Goal: Register for event/course

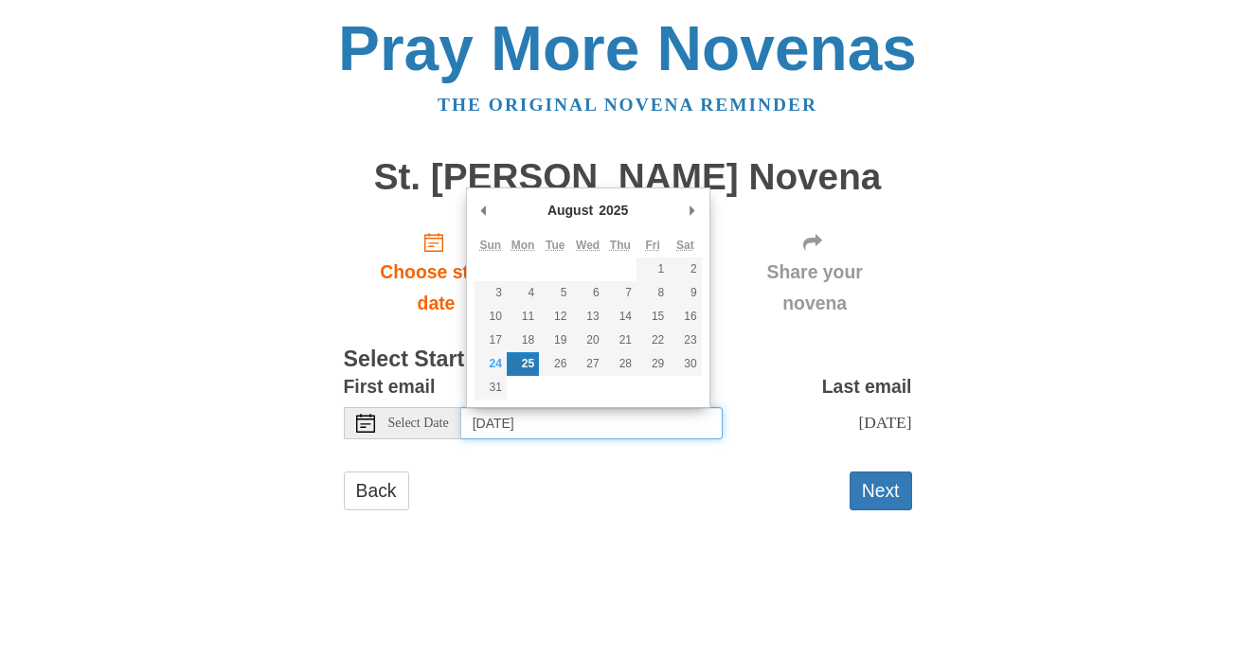
click at [574, 419] on input "Monday, August 25th" at bounding box center [591, 423] width 261 height 32
type input "Sunday, August 24th"
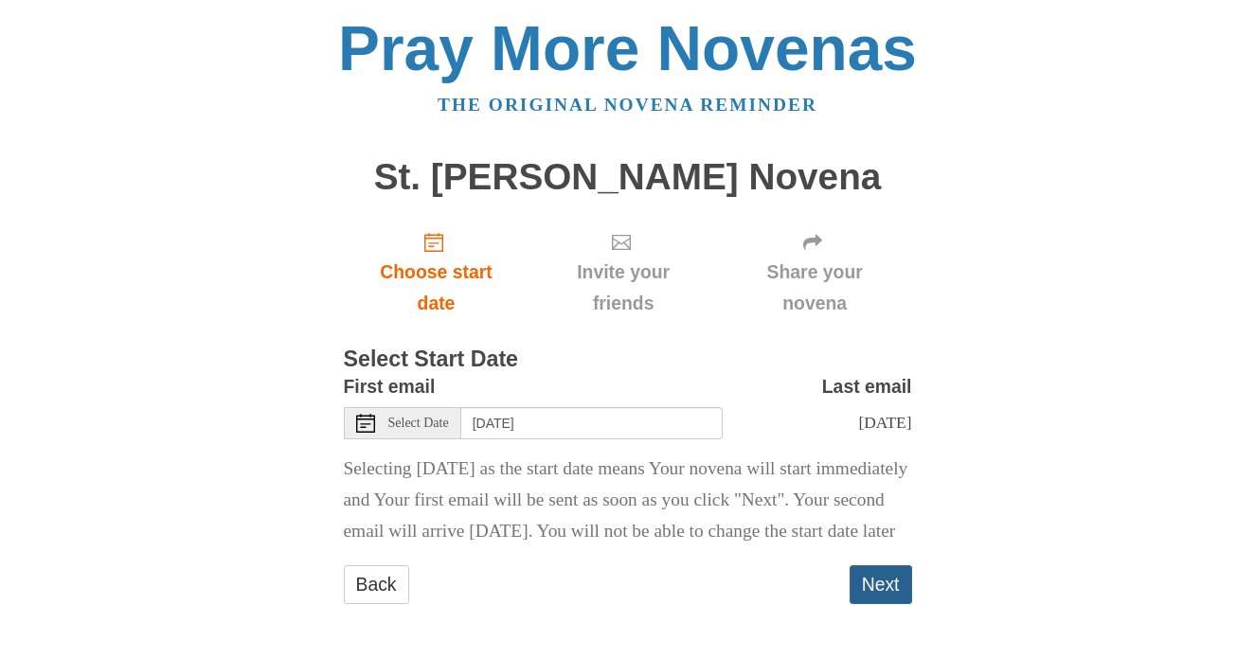
click at [883, 604] on button "Next" at bounding box center [881, 585] width 63 height 39
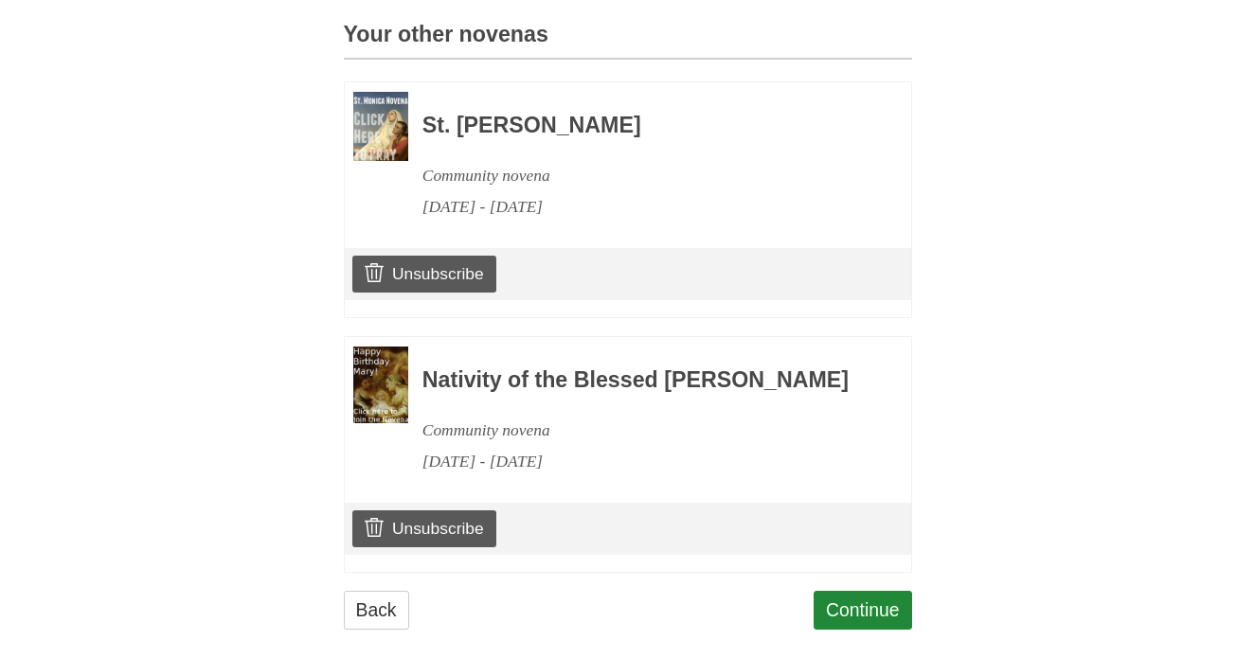
scroll to position [875, 0]
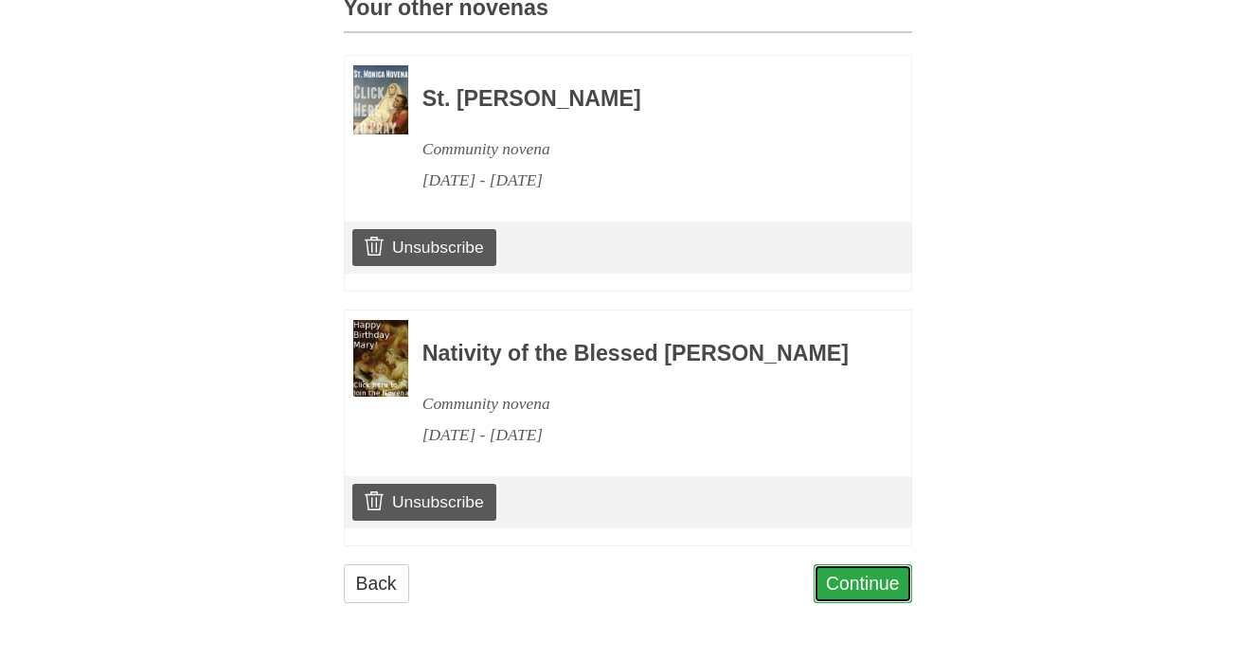
click at [872, 589] on link "Continue" at bounding box center [863, 584] width 99 height 39
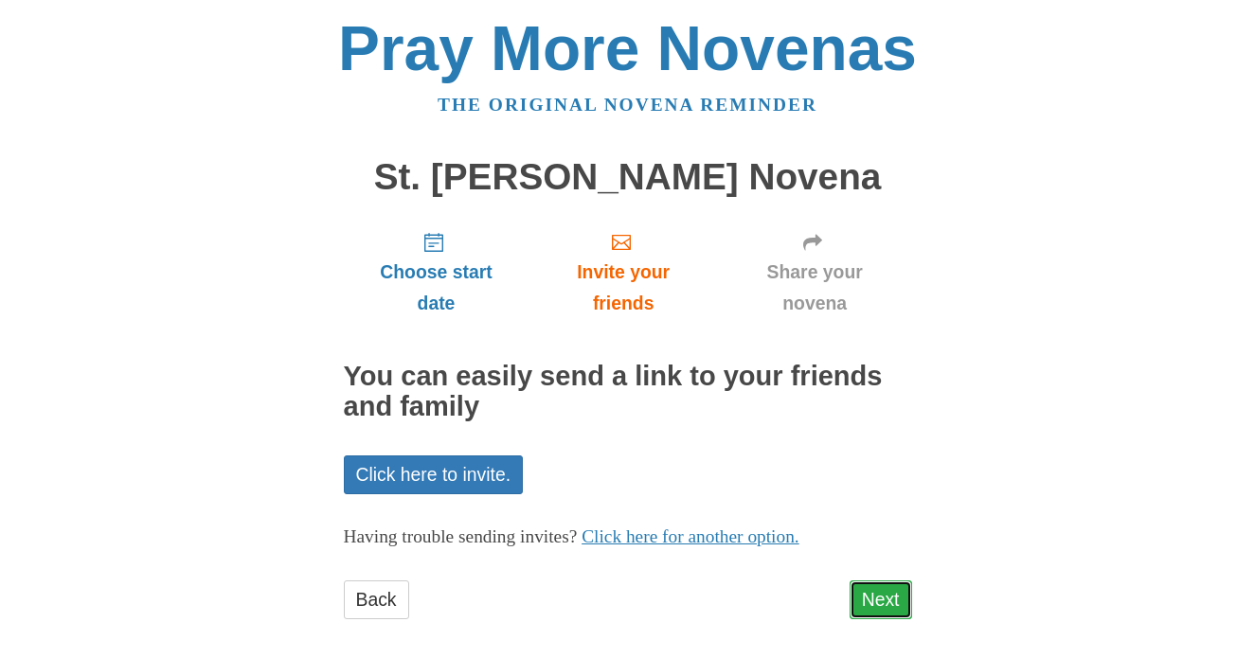
click at [881, 597] on link "Next" at bounding box center [881, 600] width 63 height 39
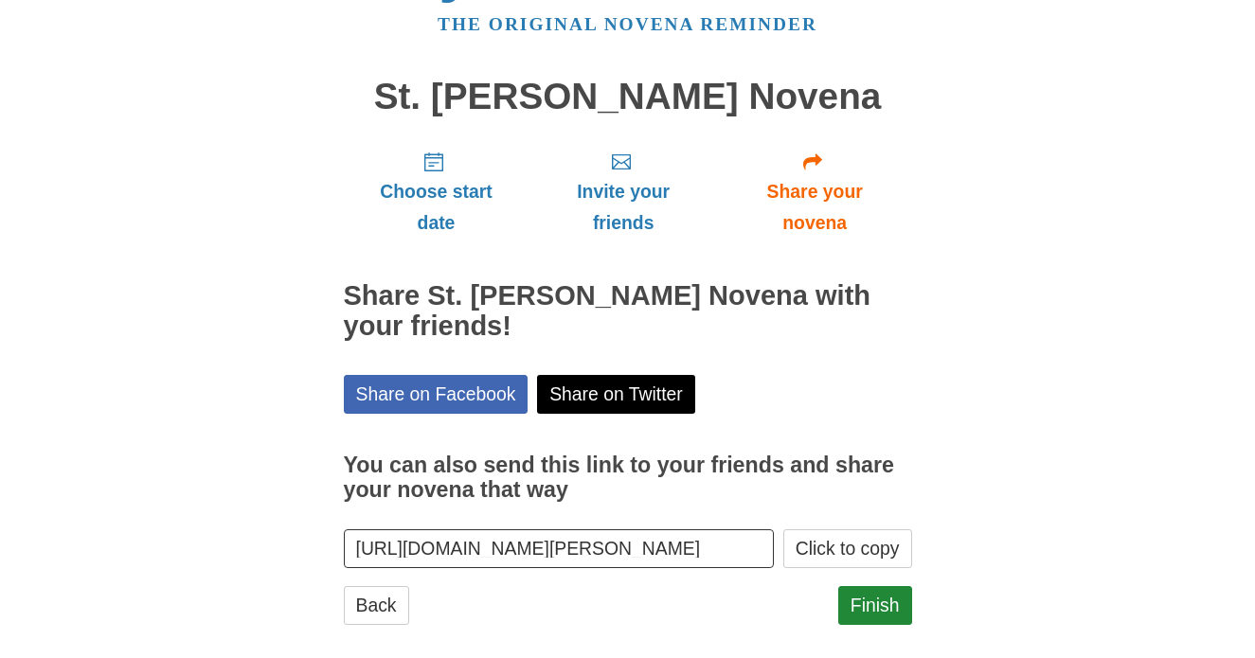
scroll to position [102, 0]
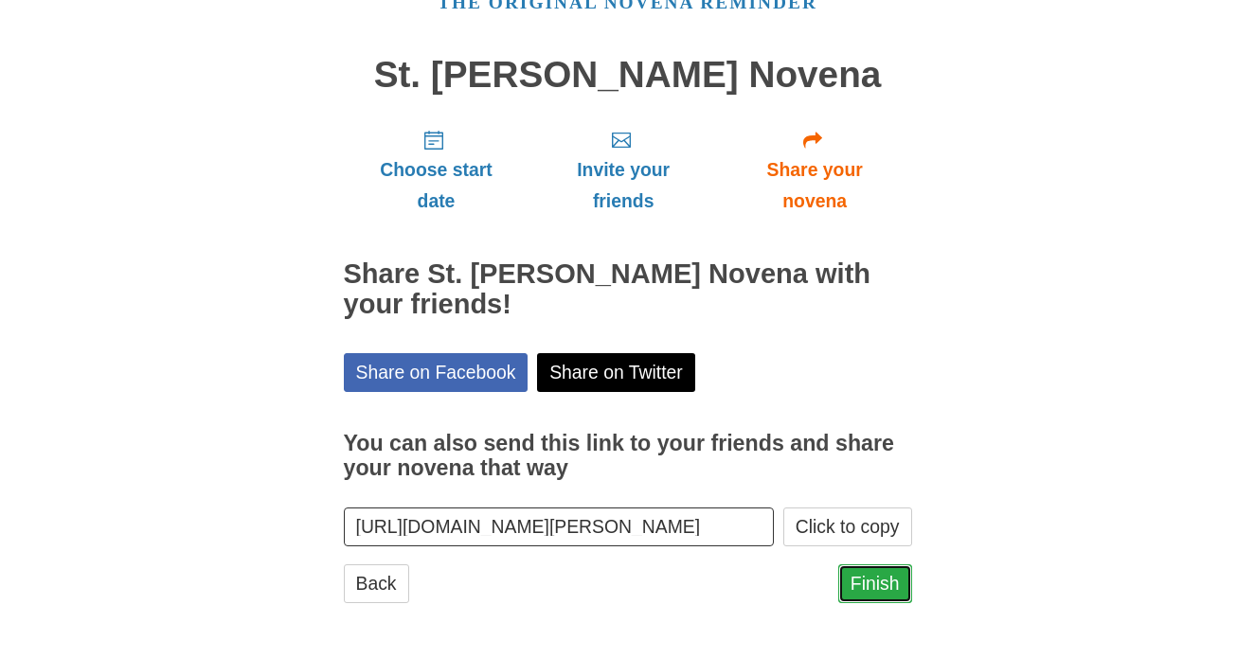
click at [850, 583] on link "Finish" at bounding box center [875, 584] width 74 height 39
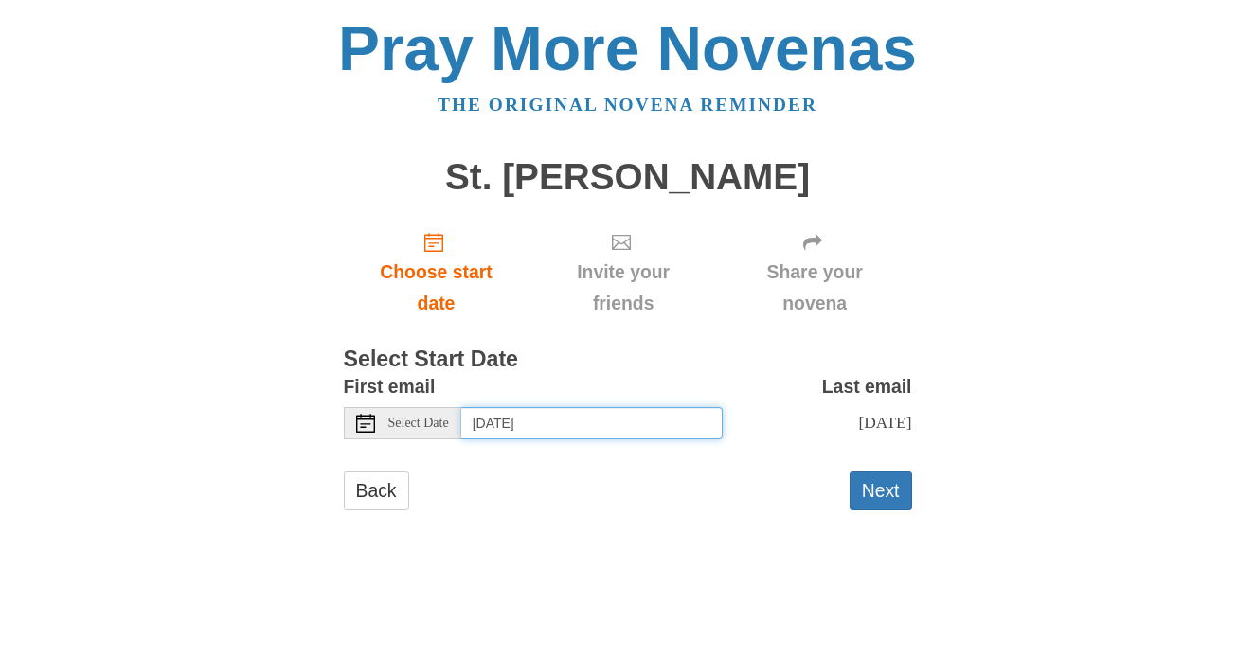
click at [591, 424] on input "[DATE]" at bounding box center [591, 423] width 261 height 32
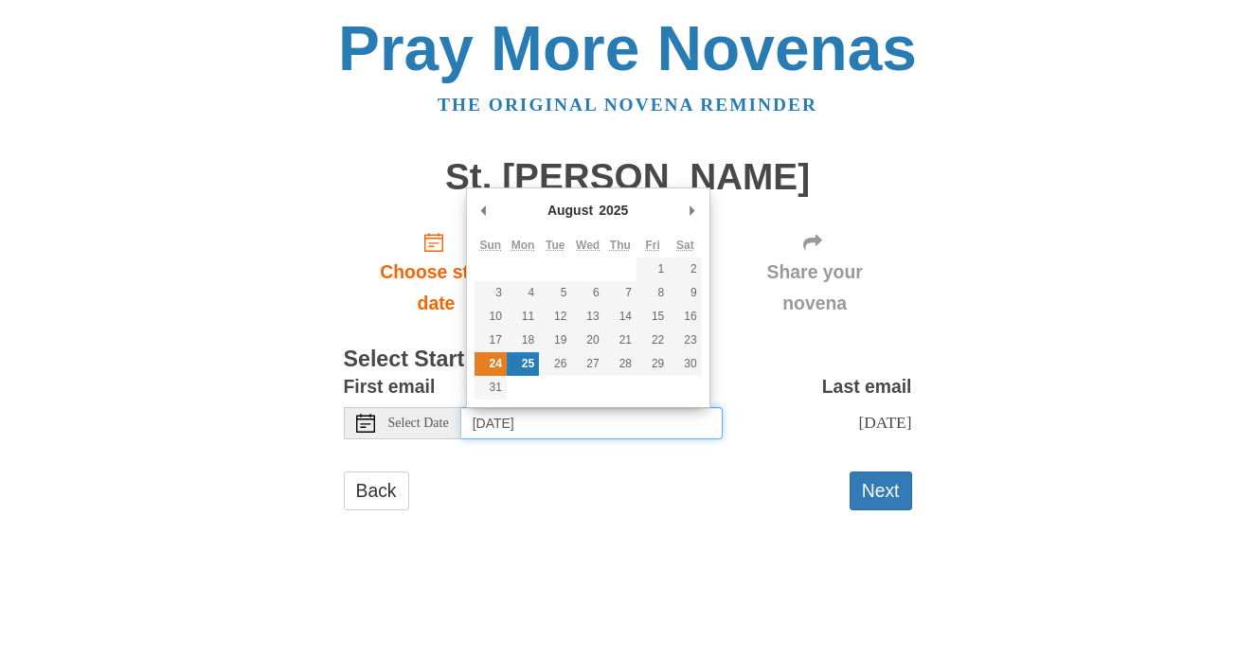
type input "[DATE]"
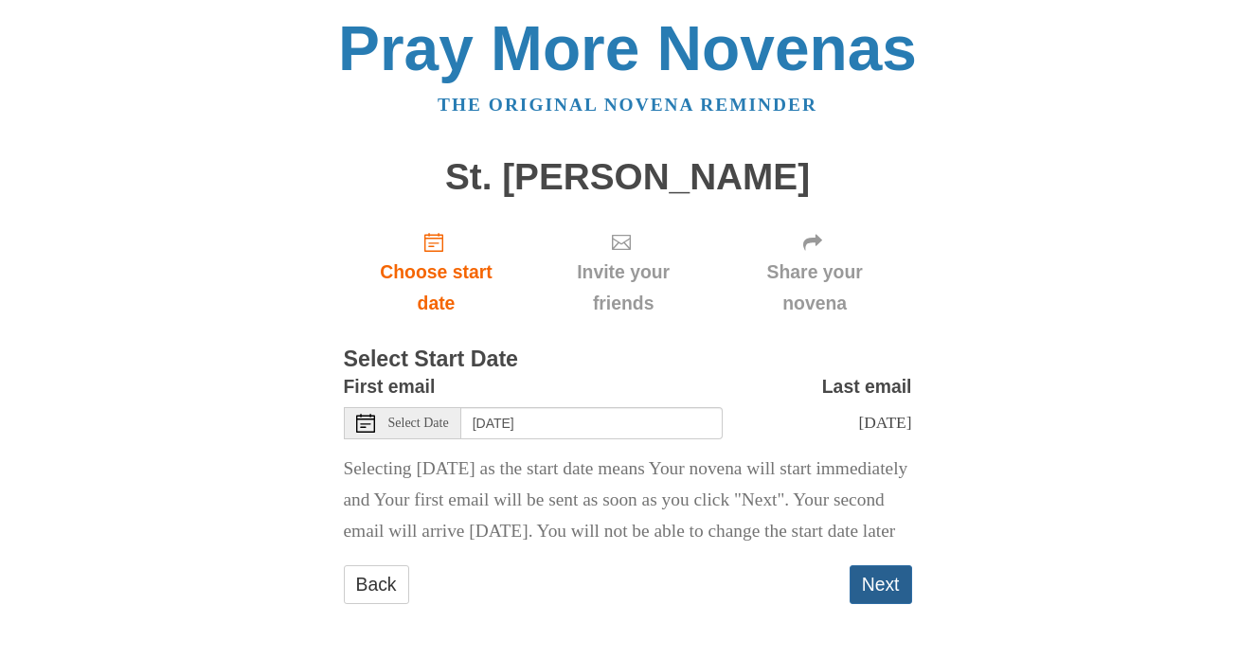
click at [876, 604] on button "Next" at bounding box center [881, 585] width 63 height 39
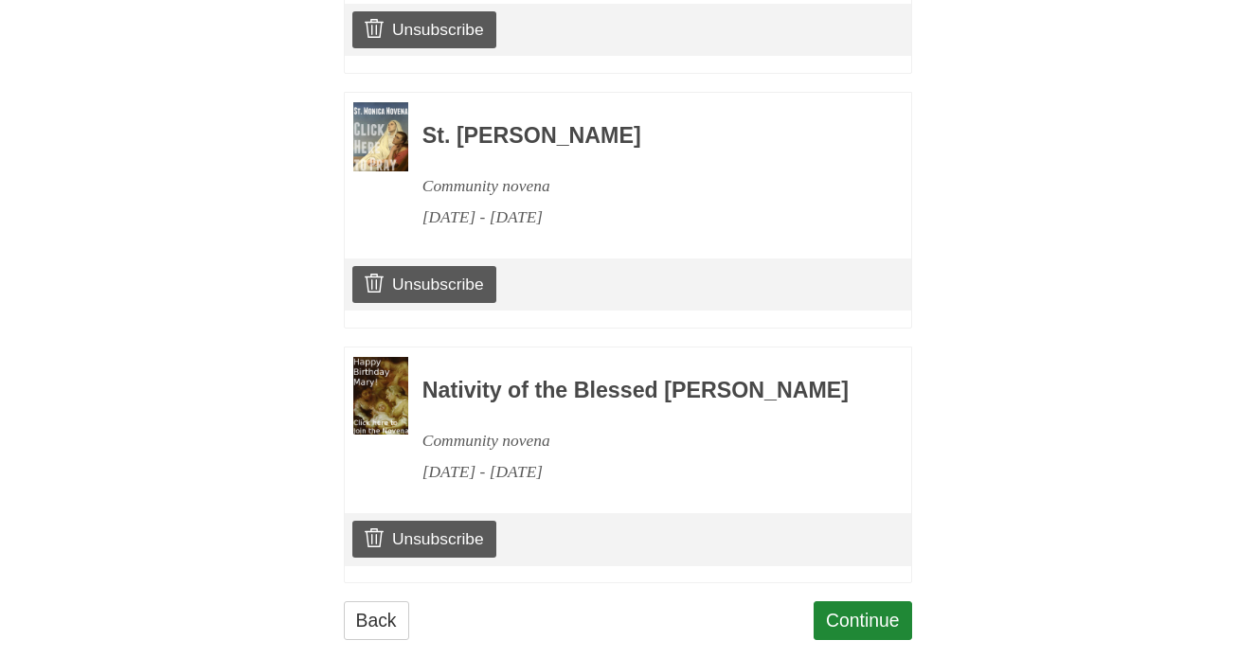
scroll to position [1130, 0]
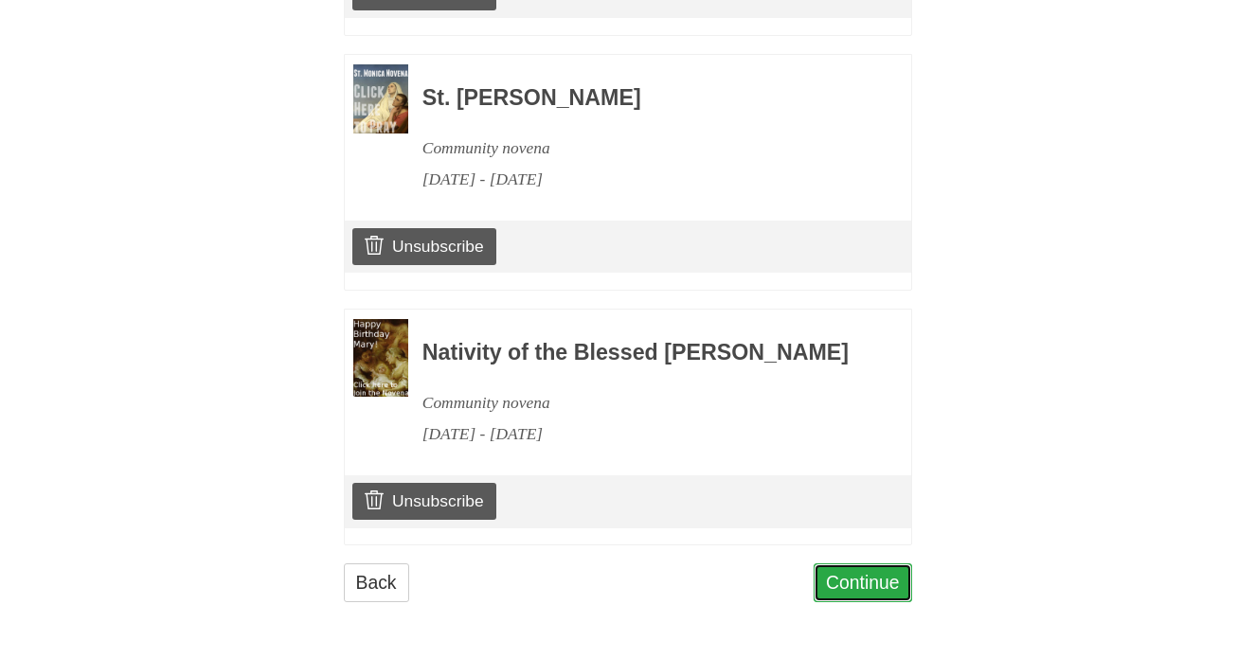
click at [876, 584] on link "Continue" at bounding box center [863, 583] width 99 height 39
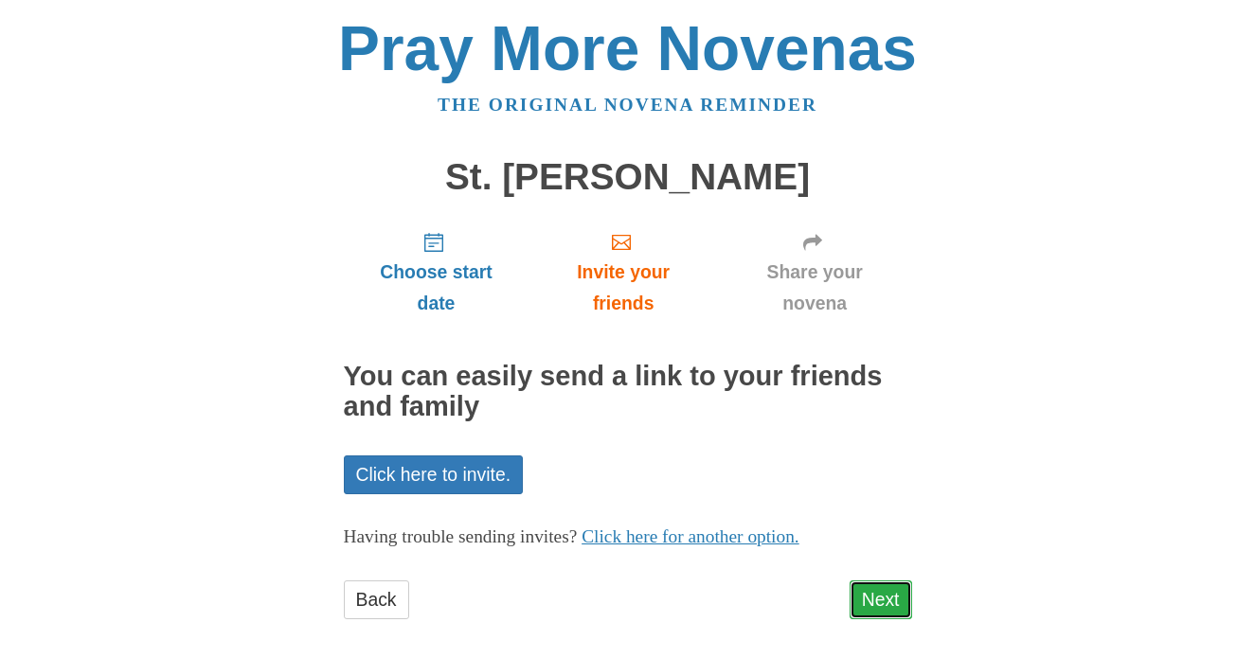
click at [877, 590] on link "Next" at bounding box center [881, 600] width 63 height 39
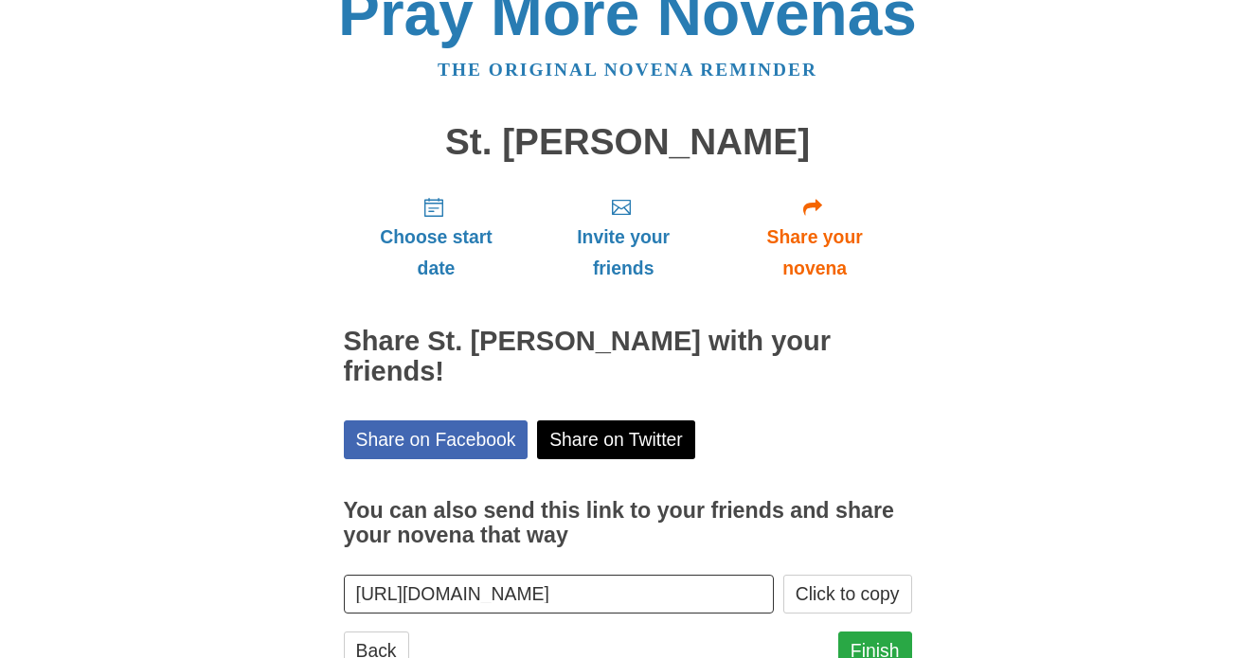
scroll to position [72, 0]
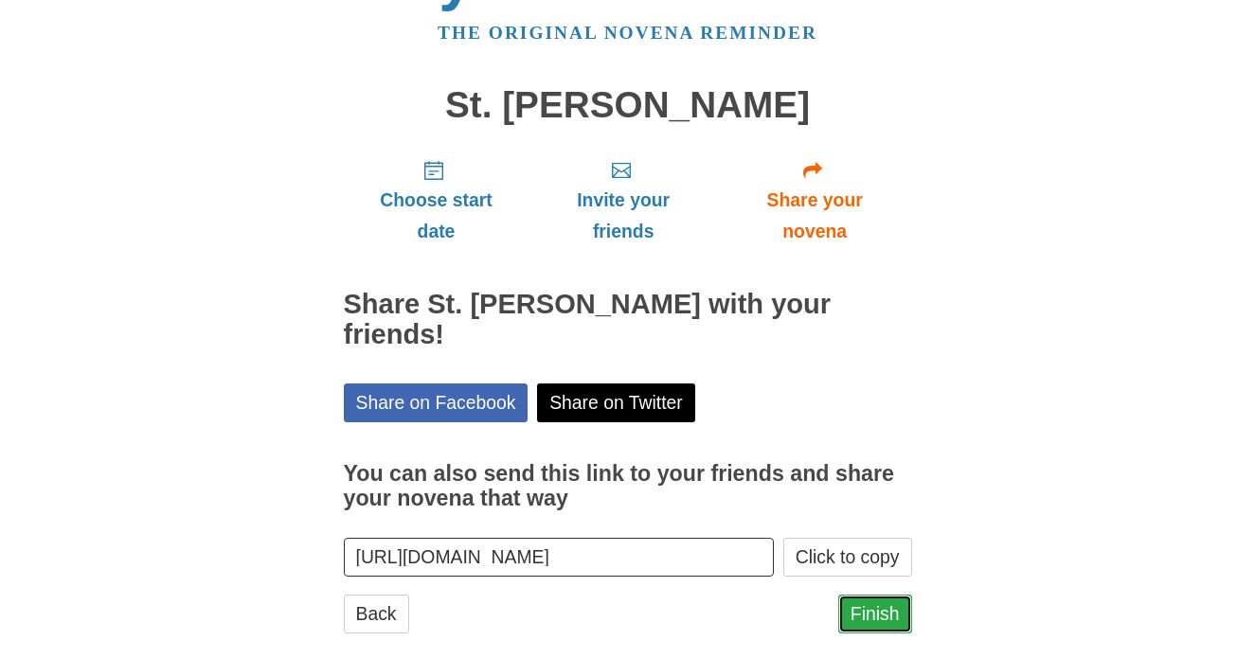
click at [888, 595] on link "Finish" at bounding box center [875, 614] width 74 height 39
